Goal: Task Accomplishment & Management: Use online tool/utility

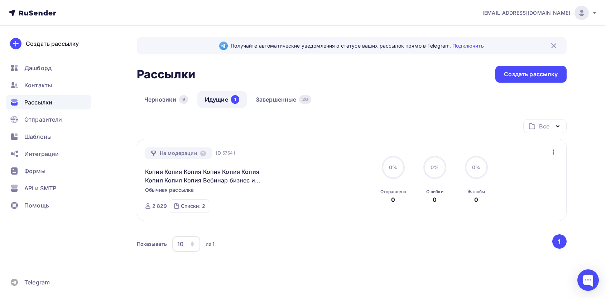
click at [554, 47] on img at bounding box center [554, 46] width 9 height 9
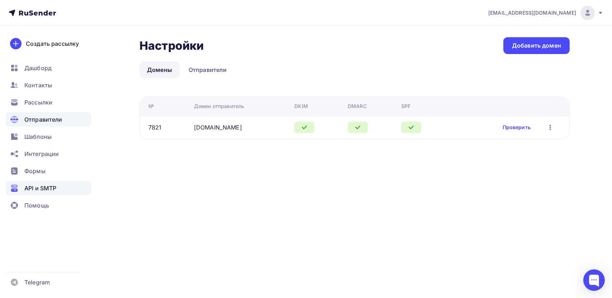
click at [53, 185] on span "API и SMTP" at bounding box center [40, 188] width 32 height 9
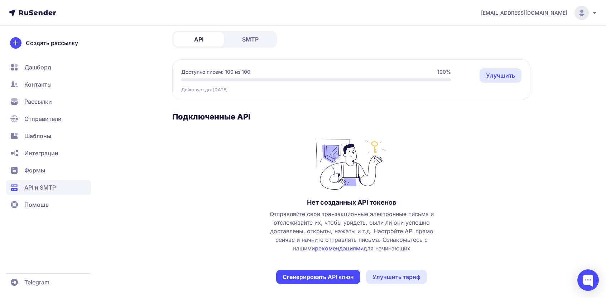
scroll to position [39, 0]
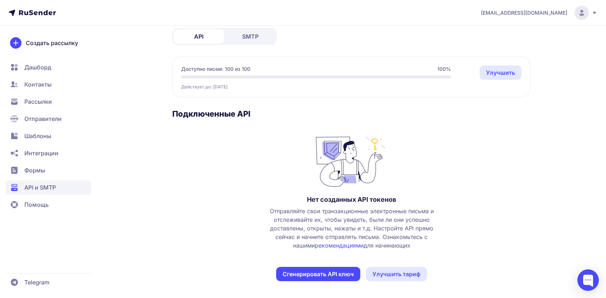
click at [337, 272] on button "Сгенерировать API ключ" at bounding box center [318, 274] width 84 height 14
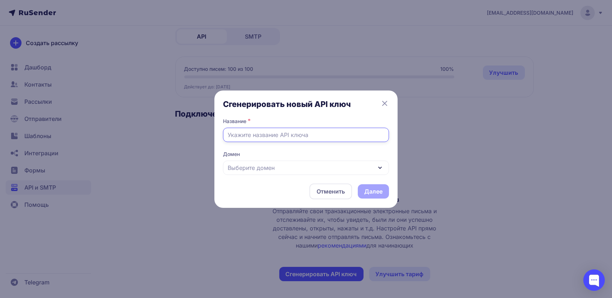
click at [266, 132] on input "text" at bounding box center [306, 135] width 166 height 14
type input "first"
click at [283, 167] on div "Выберите домен" at bounding box center [306, 168] width 166 height 14
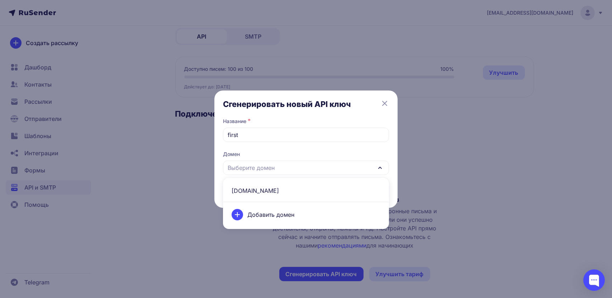
click at [266, 187] on span "mailservicesender.com" at bounding box center [305, 190] width 157 height 17
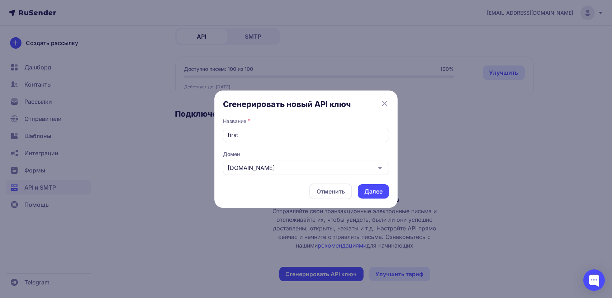
drag, startPoint x: 373, startPoint y: 189, endPoint x: 373, endPoint y: 182, distance: 7.2
click at [373, 189] on button "Далее" at bounding box center [373, 192] width 31 height 14
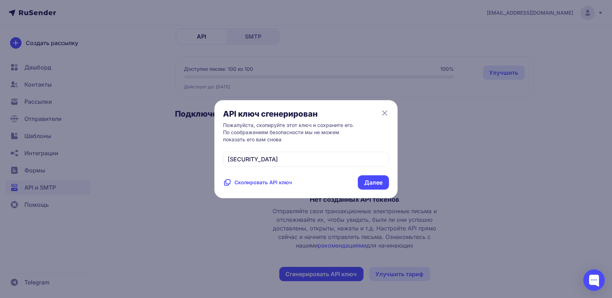
click at [278, 156] on span "eyJhbGciOiJIUzI1NiIsInR5cCI6IkpXVCJ9.eyJpZFVzZXIiOjE1NjE0LCJpZEV4dGVybmFsTWFpbE…" at bounding box center [253, 159] width 50 height 7
click at [264, 186] on span "Скопировать API ключ" at bounding box center [262, 182] width 57 height 7
click at [367, 190] on button "Далее" at bounding box center [373, 183] width 31 height 14
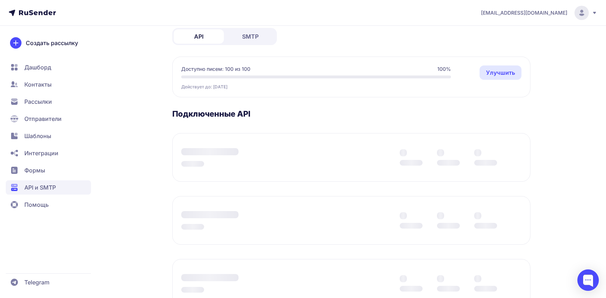
scroll to position [0, 0]
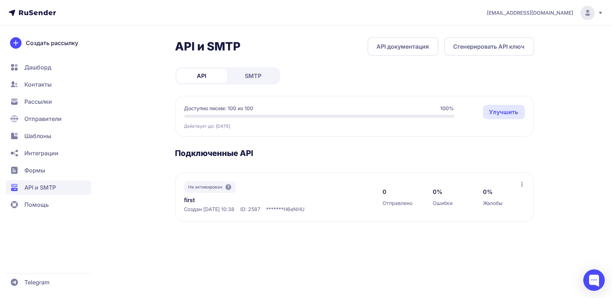
click at [523, 182] on icon at bounding box center [522, 185] width 6 height 6
click at [352, 163] on section "Подключенные API Не активирован first Создан 31.08.2025, 10:38 ID: 2587 *******…" at bounding box center [354, 185] width 359 height 74
click at [247, 77] on span "SMTP" at bounding box center [253, 76] width 16 height 9
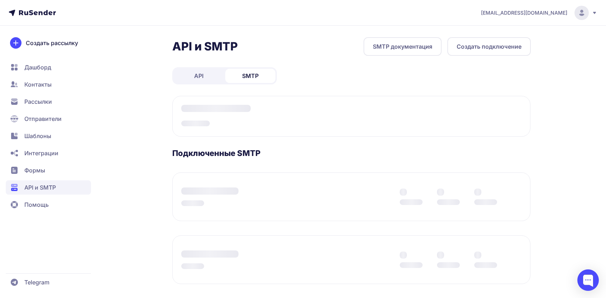
click at [193, 72] on link "API" at bounding box center [199, 76] width 50 height 14
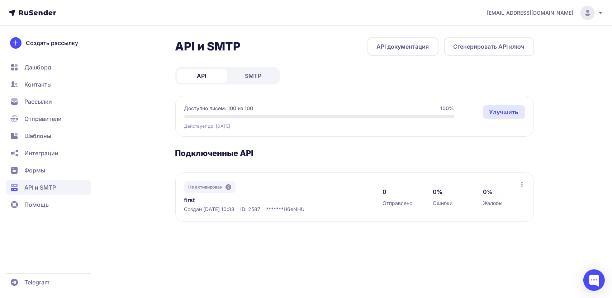
click at [417, 47] on link "API документация" at bounding box center [402, 46] width 71 height 19
click at [250, 65] on div "API и SMTP API документация Сгенерировать API ключ API SMTP Доступно писем: 100…" at bounding box center [354, 138] width 359 height 202
click at [244, 77] on link "SMTP" at bounding box center [253, 76] width 50 height 14
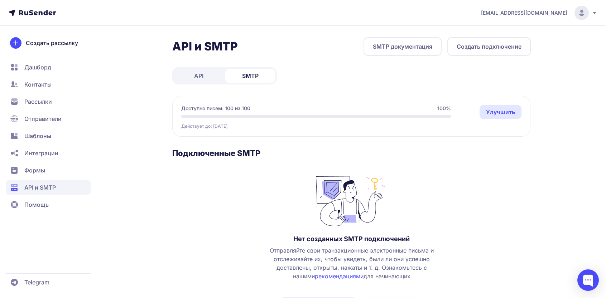
click at [491, 114] on link "Улучшить" at bounding box center [501, 112] width 42 height 14
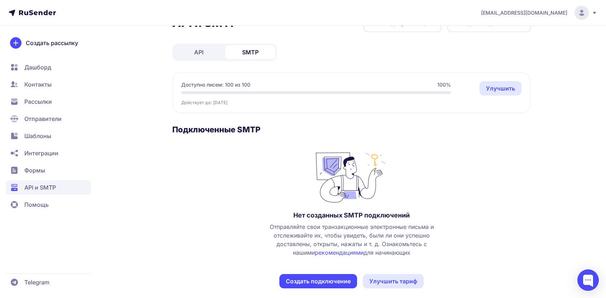
scroll to position [31, 0]
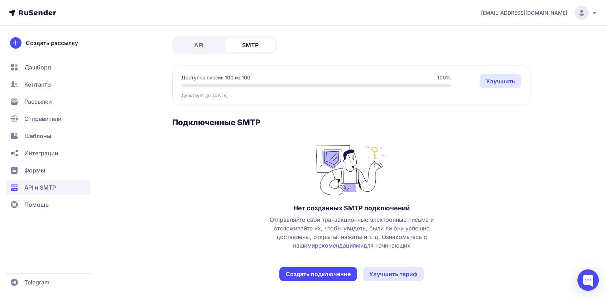
click at [329, 274] on button "Создать подключение" at bounding box center [318, 274] width 78 height 14
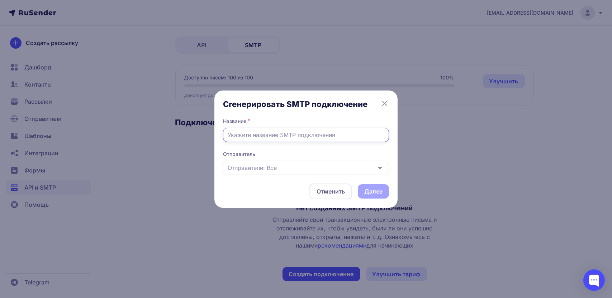
click at [283, 134] on input "text" at bounding box center [306, 135] width 166 height 14
type input "first"
click at [267, 173] on div "Отправители: Все" at bounding box center [306, 168] width 166 height 14
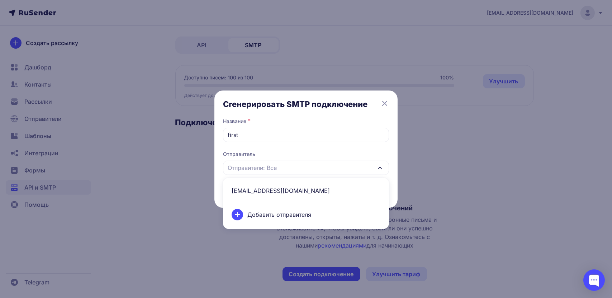
drag, startPoint x: 265, startPoint y: 192, endPoint x: 252, endPoint y: 176, distance: 20.9
click at [265, 192] on span "mail@mailservicesender.com" at bounding box center [305, 190] width 157 height 17
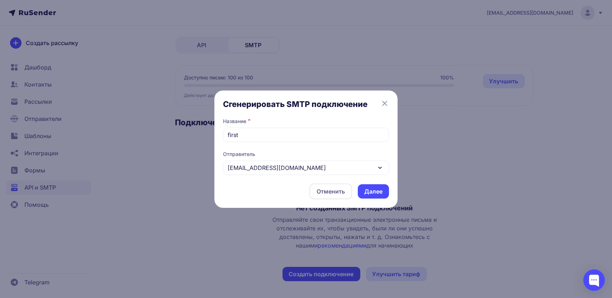
click at [365, 191] on button "Далее" at bounding box center [373, 192] width 31 height 14
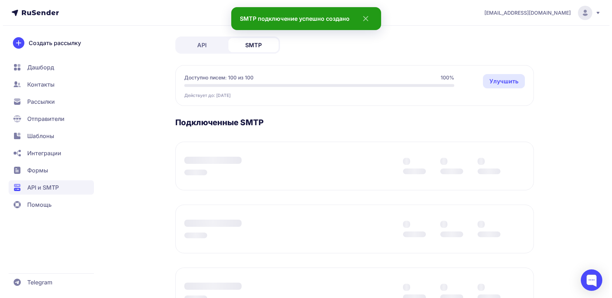
scroll to position [0, 0]
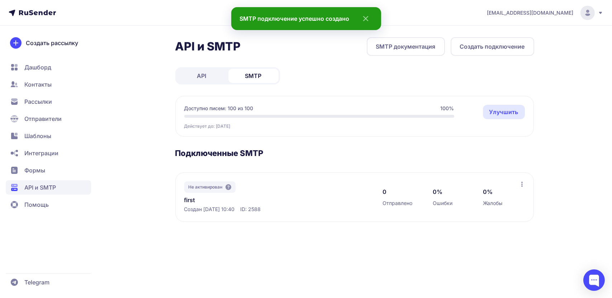
click at [519, 185] on icon at bounding box center [522, 185] width 6 height 6
drag, startPoint x: 385, startPoint y: 180, endPoint x: 323, endPoint y: 187, distance: 62.1
click at [384, 181] on div "Не активирован first Создан 31.08.2025, 10:40 ID: 2588 0 Отправлено 0% Ошибки 0…" at bounding box center [354, 197] width 358 height 49
click at [239, 193] on div "Не активирован first Создан 31.08.2025, 10:40 ID: 2588" at bounding box center [276, 198] width 184 height 32
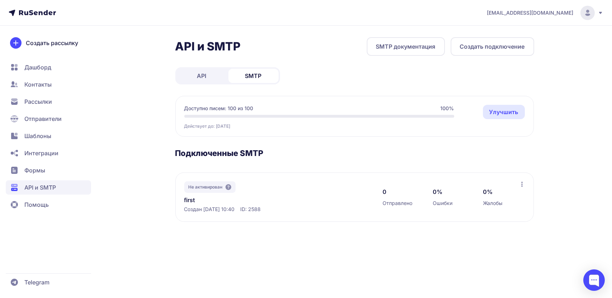
click at [224, 191] on div "Не активирован" at bounding box center [209, 187] width 51 height 11
click at [225, 187] on div "Не активирован" at bounding box center [209, 187] width 51 height 11
click at [230, 187] on icon at bounding box center [228, 188] width 6 height 6
